Goal: Task Accomplishment & Management: Use online tool/utility

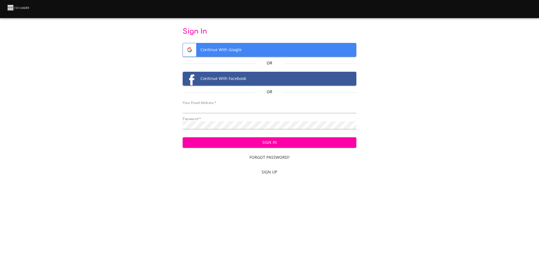
type input "[EMAIL_ADDRESS][DOMAIN_NAME]"
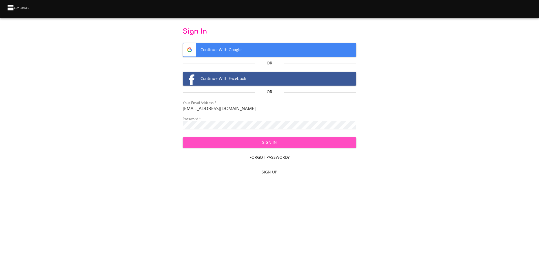
click at [244, 145] on span "Sign In" at bounding box center [269, 142] width 165 height 7
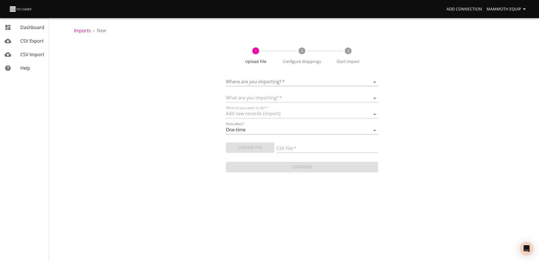
click at [374, 81] on body "Add Connection Mammoth Equip Dashboard CSV Export CSV Import Help Imports › New…" at bounding box center [269, 130] width 539 height 261
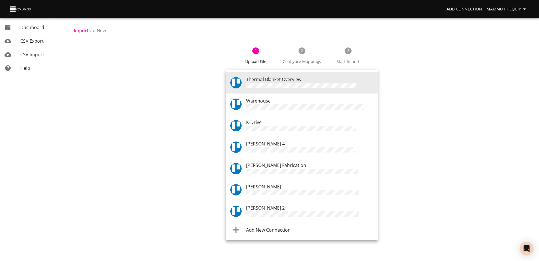
click at [280, 102] on div "Warehouse" at bounding box center [309, 104] width 127 height 14
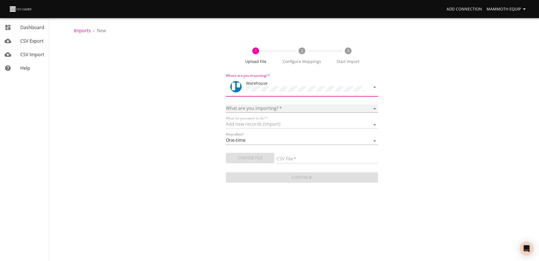
click at [375, 107] on select "Boards Cards Checkitems Checklists" at bounding box center [302, 108] width 152 height 8
select select "cards"
click at [226, 104] on select "Boards Cards Checkitems Checklists" at bounding box center [302, 108] width 152 height 8
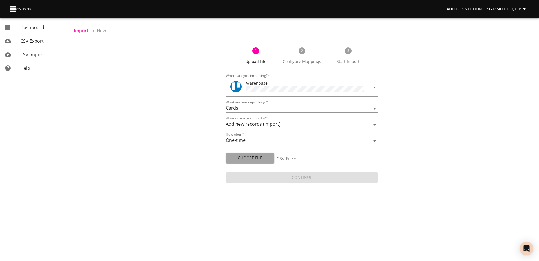
click at [251, 158] on span "Choose File" at bounding box center [249, 157] width 39 height 7
type input "Import1.xlsx"
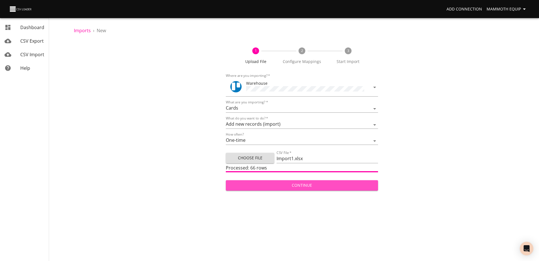
click at [316, 185] on span "Continue" at bounding box center [301, 185] width 143 height 7
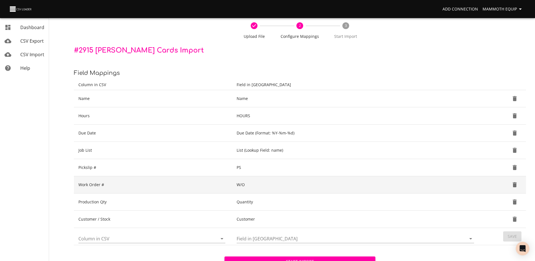
scroll to position [59, 0]
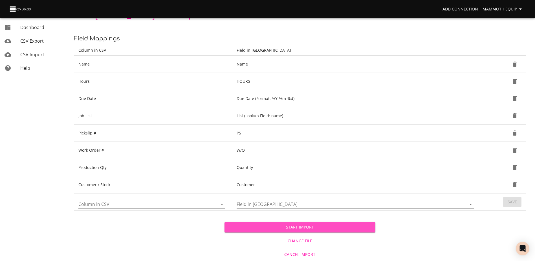
click at [296, 227] on span "Start Import" at bounding box center [300, 226] width 142 height 7
